Goal: Transaction & Acquisition: Book appointment/travel/reservation

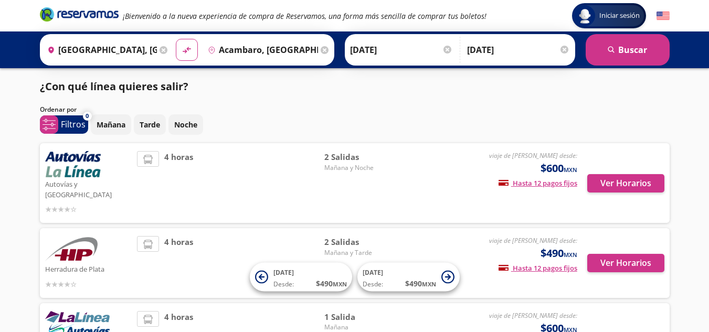
click at [82, 170] on img at bounding box center [73, 164] width 56 height 26
click at [607, 181] on button "Ver Horarios" at bounding box center [625, 183] width 77 height 18
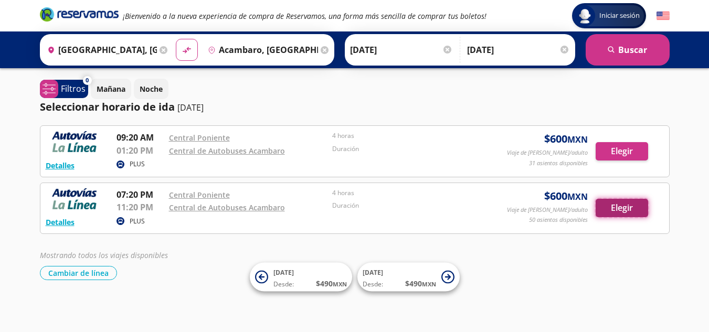
click at [618, 207] on button "Elegir" at bounding box center [622, 208] width 53 height 18
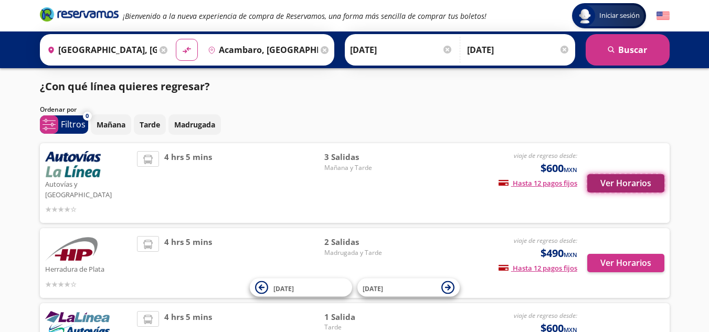
click at [633, 180] on button "Ver Horarios" at bounding box center [625, 183] width 77 height 18
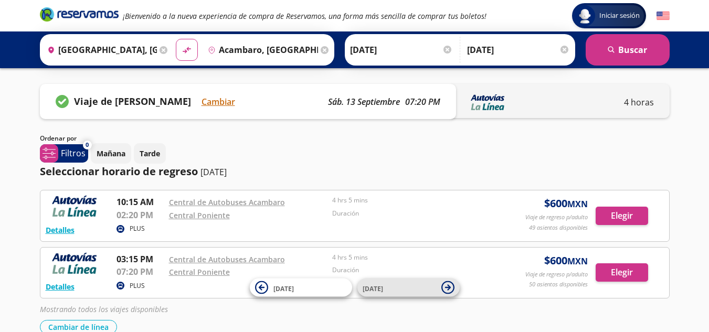
click at [419, 285] on span "[DATE]" at bounding box center [400, 287] width 74 height 13
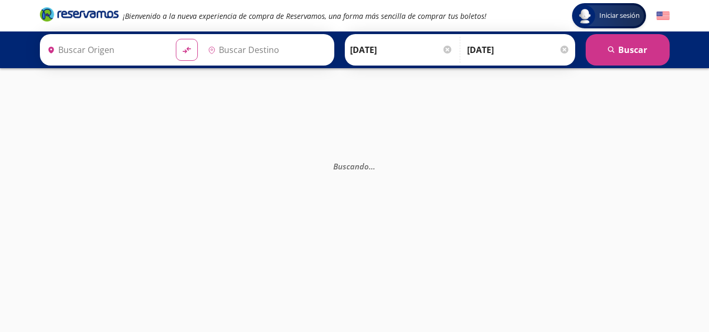
type input "[GEOGRAPHIC_DATA], [GEOGRAPHIC_DATA]"
type input "Acambaro, [GEOGRAPHIC_DATA]"
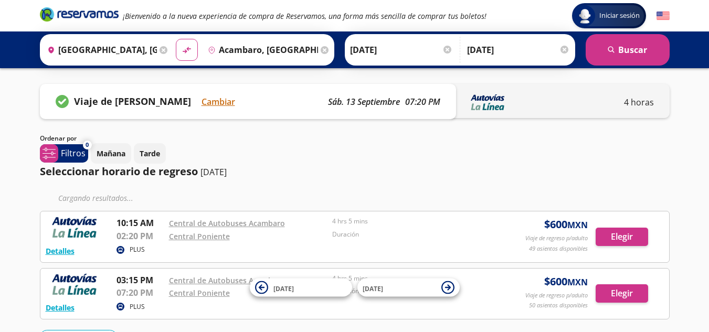
click at [517, 45] on input "[DATE]" at bounding box center [518, 50] width 103 height 26
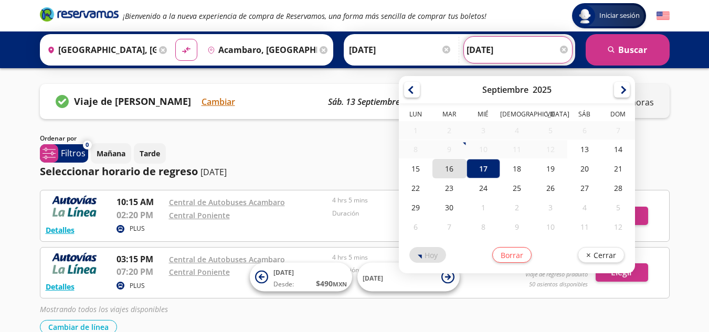
click at [450, 172] on div "16" at bounding box center [450, 168] width 34 height 19
type input "[DATE]"
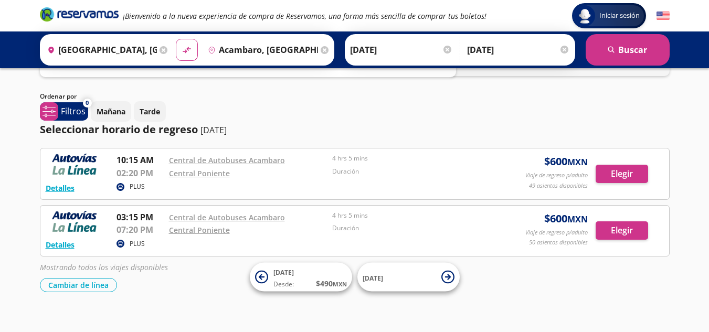
scroll to position [55, 0]
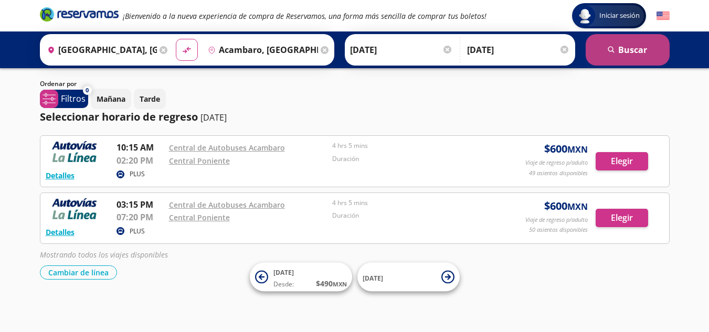
click at [618, 51] on button "search [GEOGRAPHIC_DATA]" at bounding box center [628, 50] width 84 height 32
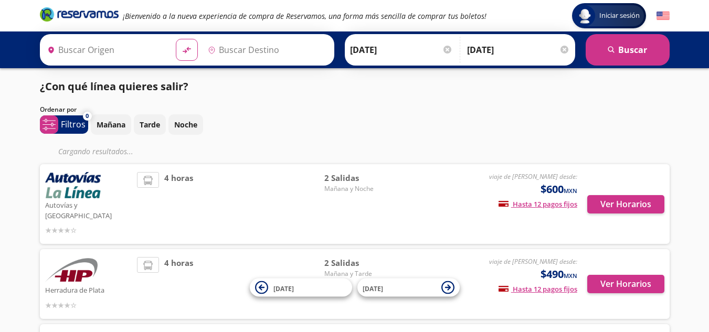
type input "[GEOGRAPHIC_DATA], [GEOGRAPHIC_DATA]"
type input "Acambaro, [GEOGRAPHIC_DATA]"
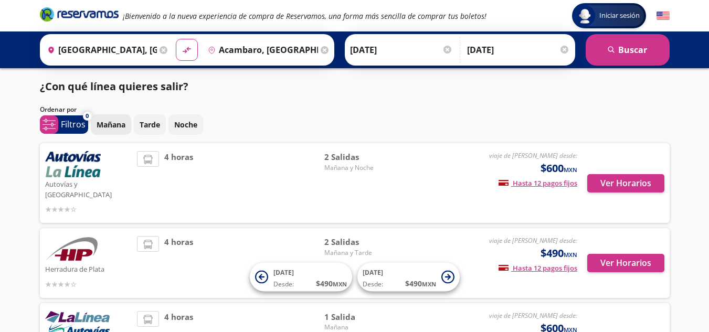
click at [113, 126] on p "Mañana" at bounding box center [111, 124] width 29 height 11
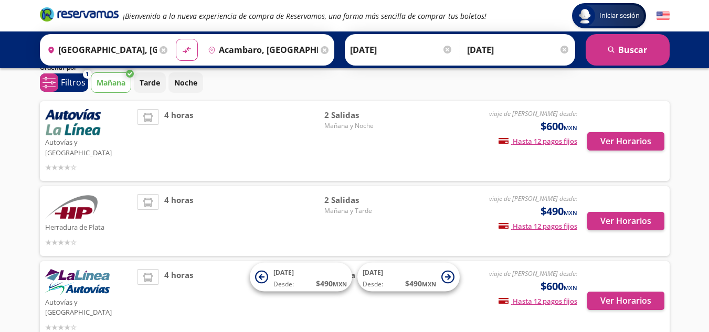
scroll to position [63, 0]
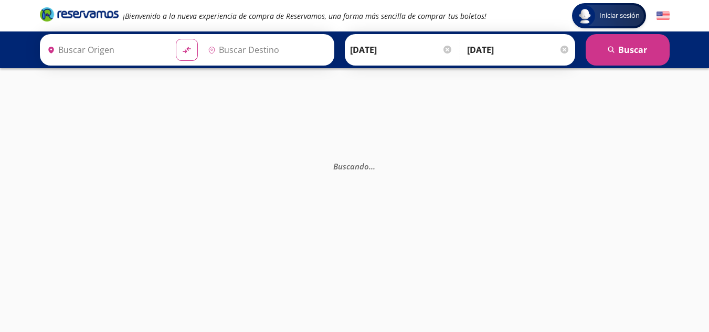
type input "[GEOGRAPHIC_DATA], [GEOGRAPHIC_DATA]"
type input "Acambaro, [GEOGRAPHIC_DATA]"
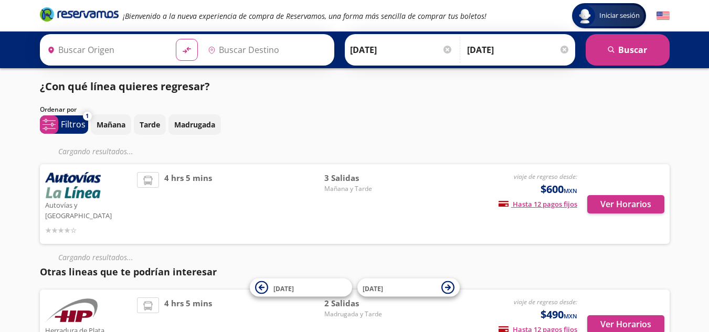
type input "[GEOGRAPHIC_DATA], [GEOGRAPHIC_DATA]"
type input "Acambaro, [GEOGRAPHIC_DATA]"
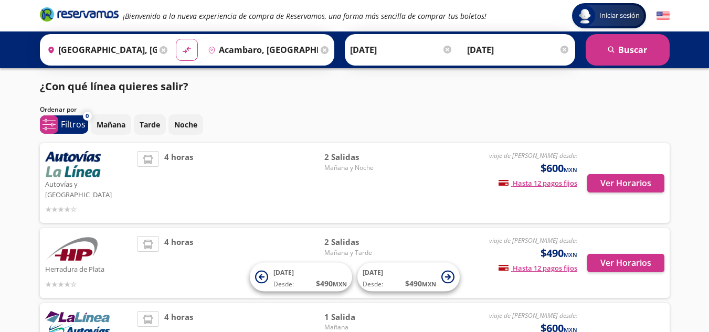
scroll to position [53, 0]
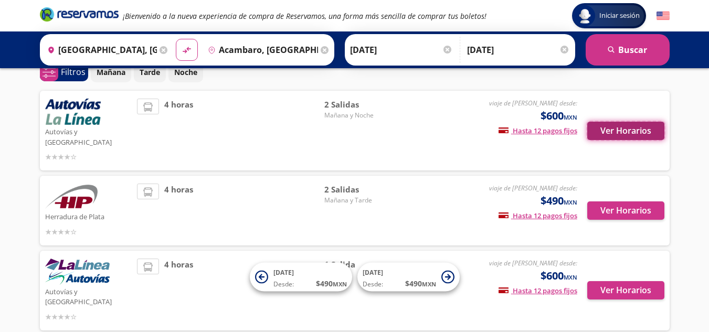
click at [633, 125] on button "Ver Horarios" at bounding box center [625, 131] width 77 height 18
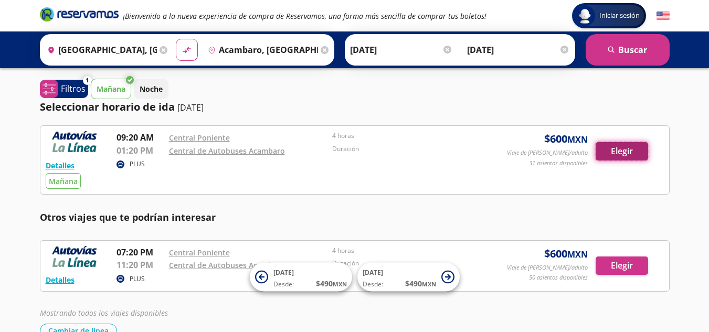
click at [633, 152] on button "Elegir" at bounding box center [622, 151] width 53 height 18
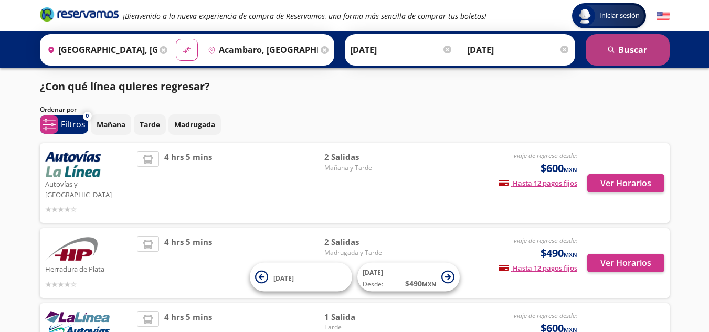
click at [639, 53] on button "search [GEOGRAPHIC_DATA]" at bounding box center [628, 50] width 84 height 32
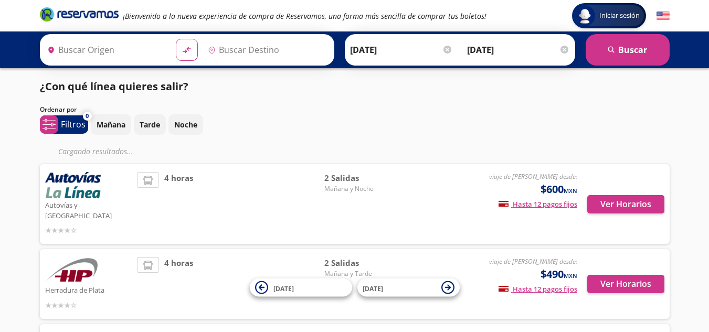
type input "[GEOGRAPHIC_DATA], [GEOGRAPHIC_DATA]"
type input "Acambaro, [GEOGRAPHIC_DATA]"
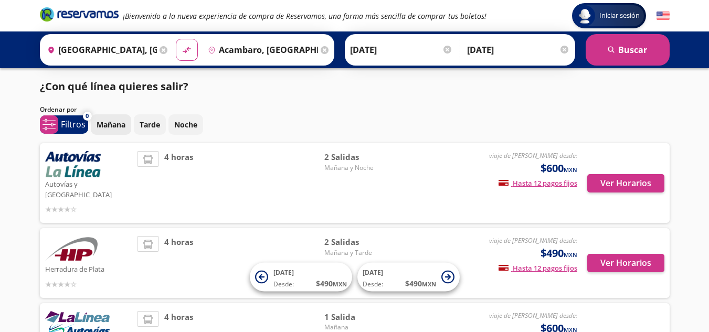
click at [103, 122] on p "Mañana" at bounding box center [111, 124] width 29 height 11
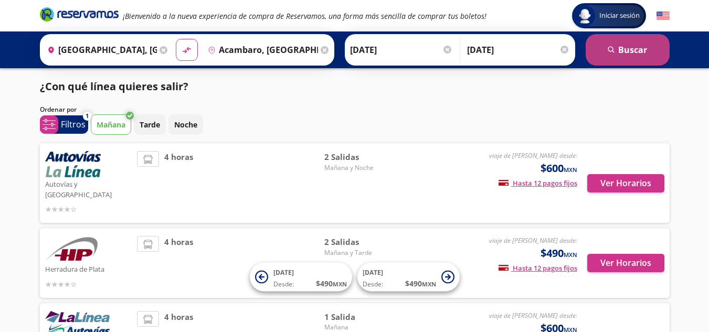
click at [611, 48] on icon "search" at bounding box center [612, 50] width 8 height 8
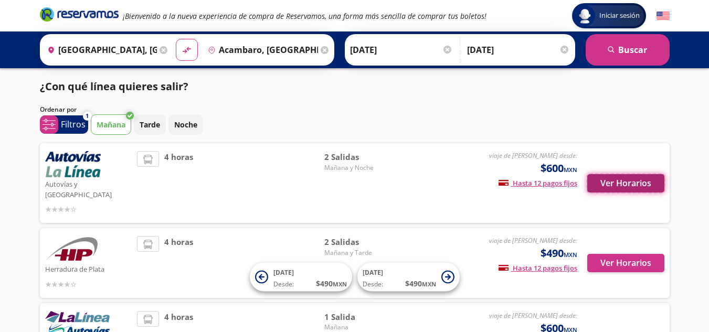
click at [621, 179] on button "Ver Horarios" at bounding box center [625, 183] width 77 height 18
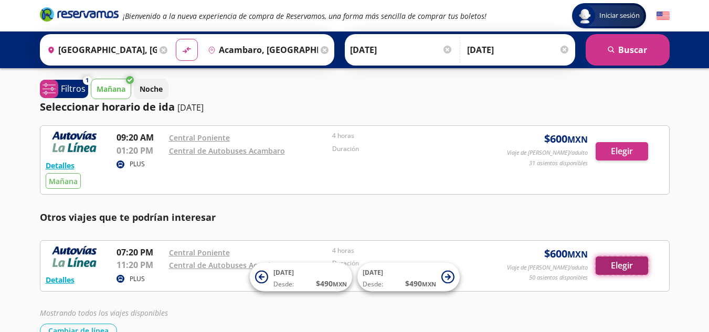
click at [617, 263] on button "Elegir" at bounding box center [622, 266] width 53 height 18
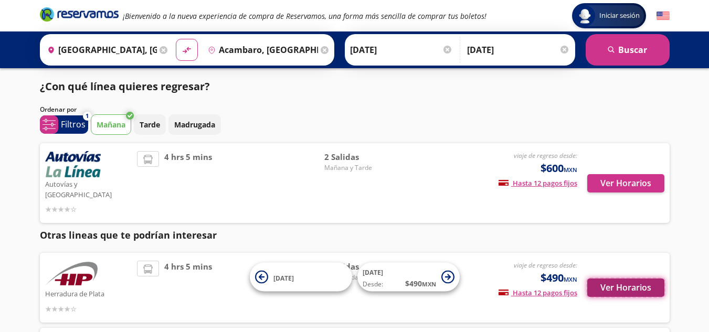
click at [617, 279] on button "Ver Horarios" at bounding box center [625, 288] width 77 height 18
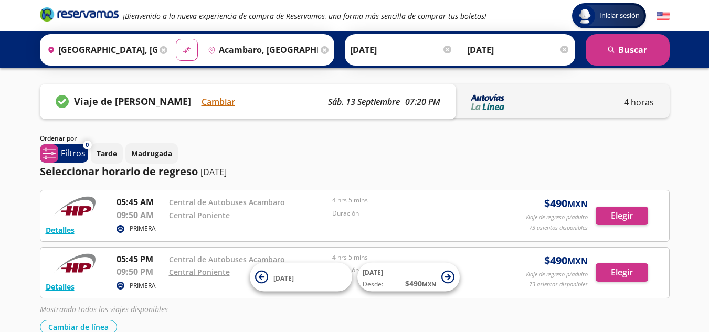
scroll to position [55, 0]
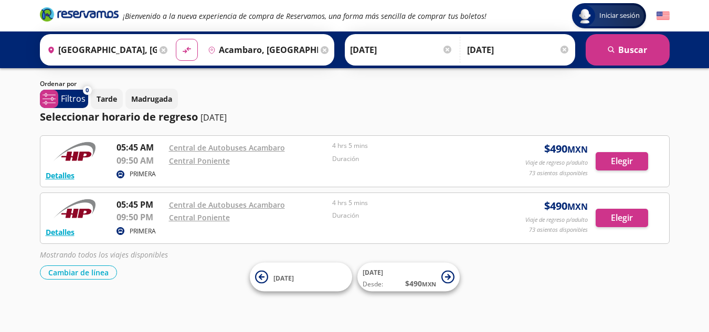
click at [443, 202] on p "4 hrs 5 mins" at bounding box center [411, 202] width 159 height 9
click at [555, 216] on p "Viaje de regreso p/adulto" at bounding box center [557, 220] width 62 height 9
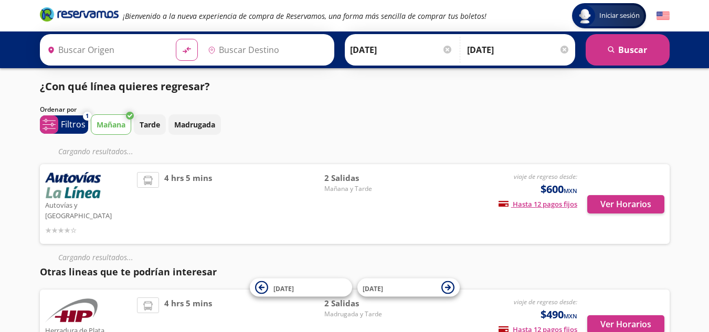
type input "[GEOGRAPHIC_DATA], [GEOGRAPHIC_DATA]"
type input "Acambaro, [GEOGRAPHIC_DATA]"
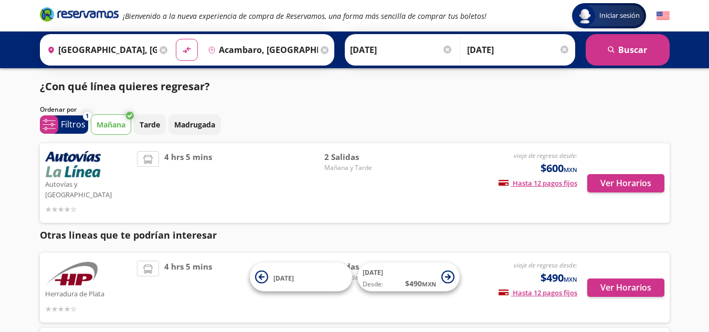
scroll to position [53, 0]
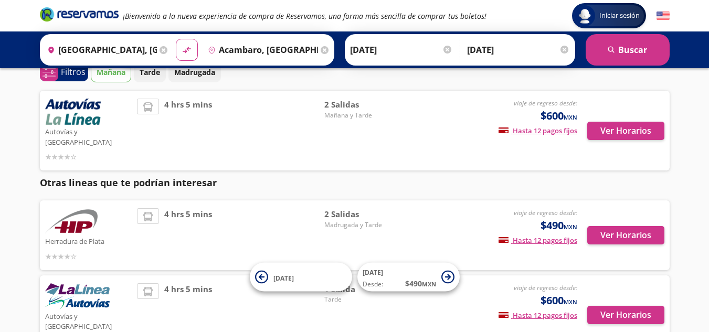
click at [101, 119] on div "Autovías y [GEOGRAPHIC_DATA]" at bounding box center [88, 131] width 87 height 64
click at [617, 122] on button "Ver Horarios" at bounding box center [625, 131] width 77 height 18
